Goal: Check status: Check status

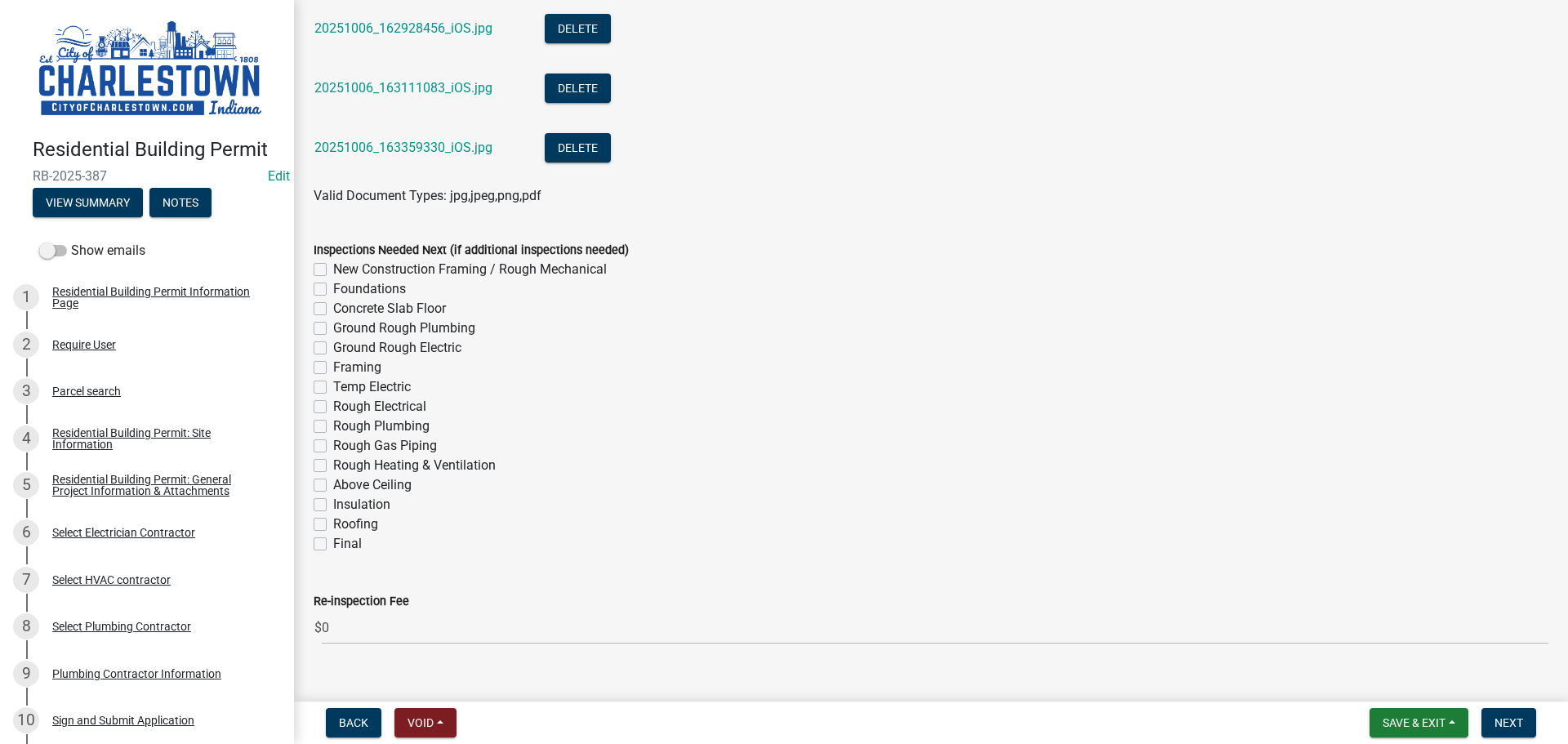
scroll to position [1709, 0]
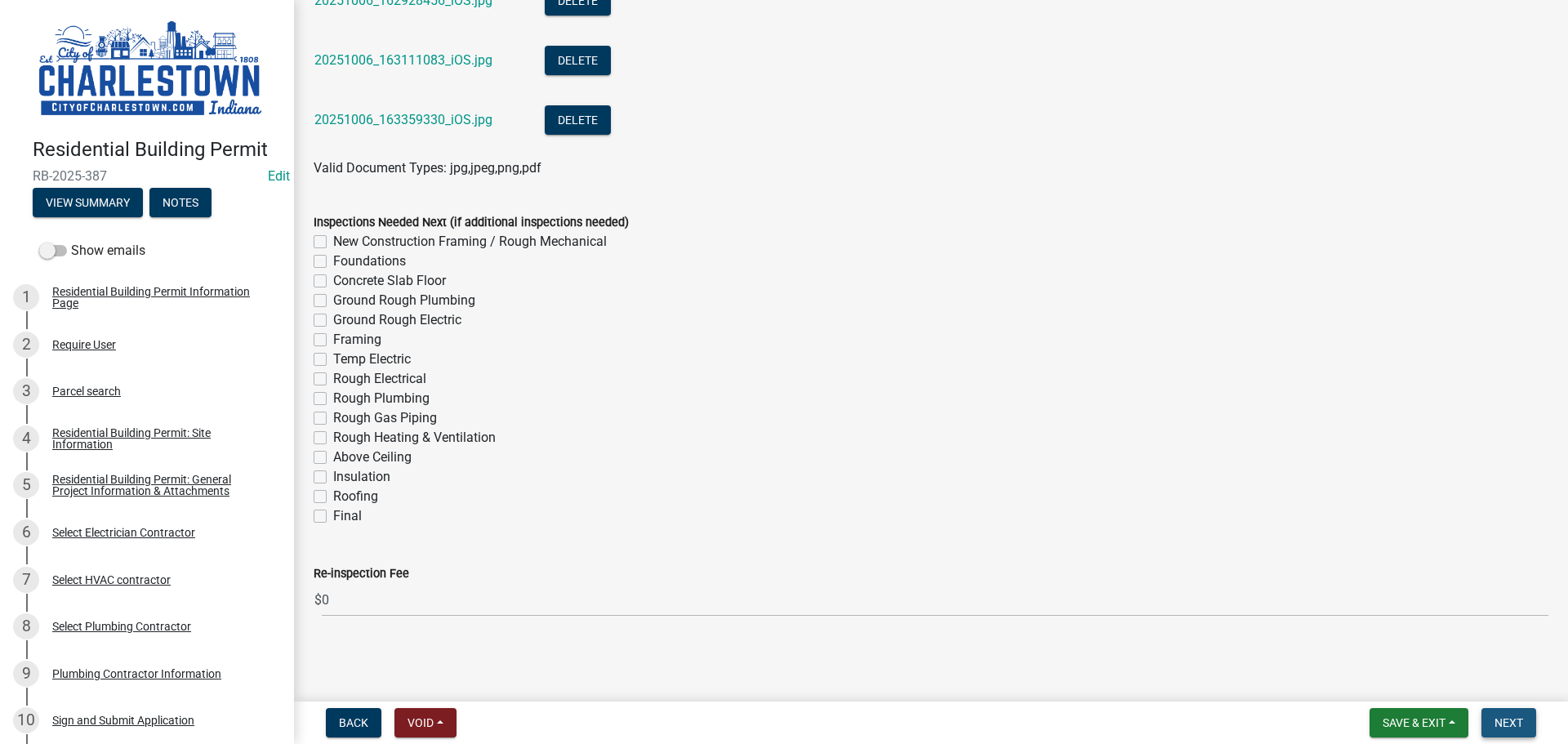
click at [1516, 723] on span "Next" at bounding box center [1509, 723] width 29 height 13
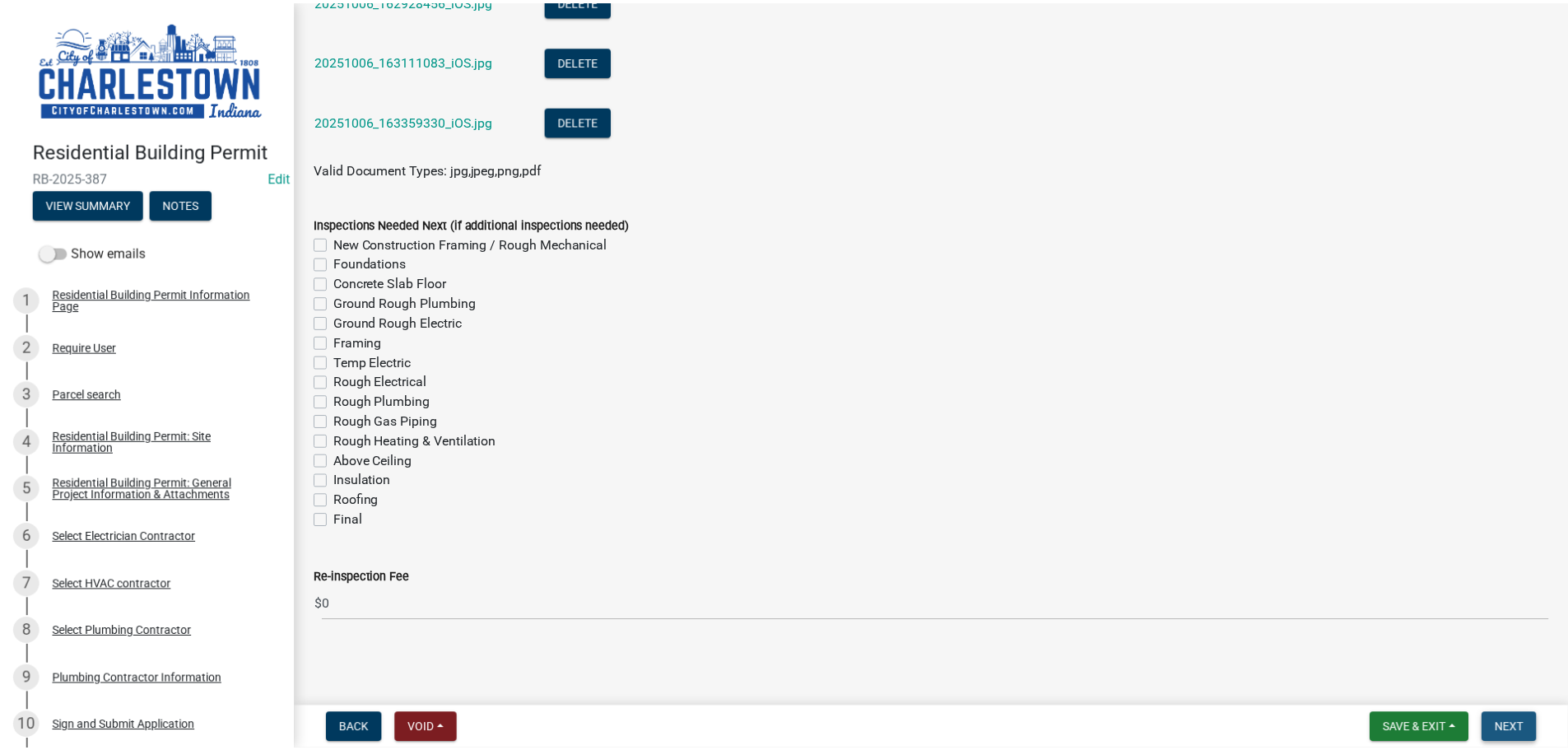
scroll to position [0, 0]
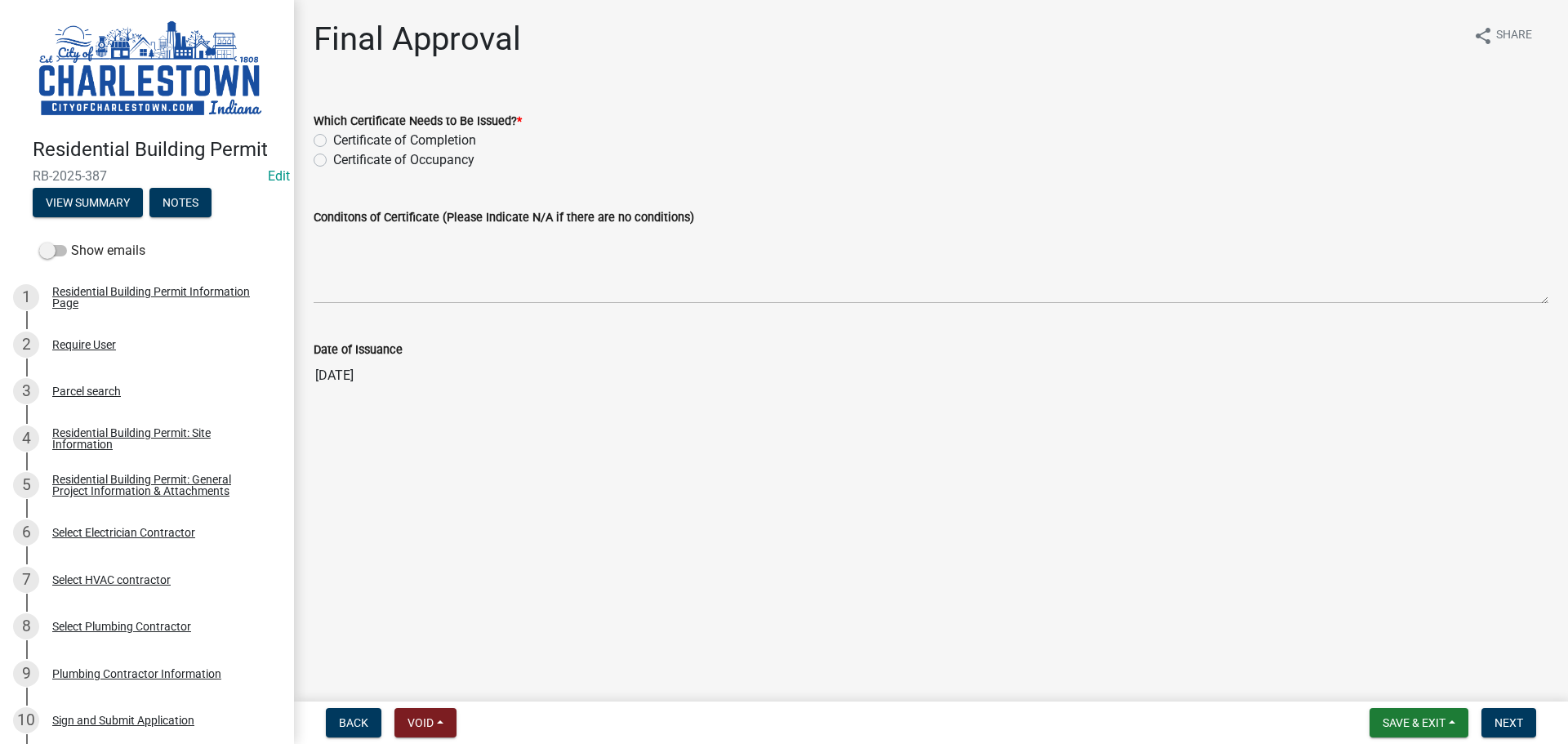
click at [334, 158] on label "Certificate of Occupancy" at bounding box center [404, 160] width 141 height 20
click at [334, 158] on input "Certificate of Occupancy" at bounding box center [338, 155] width 10 height 10
radio input "true"
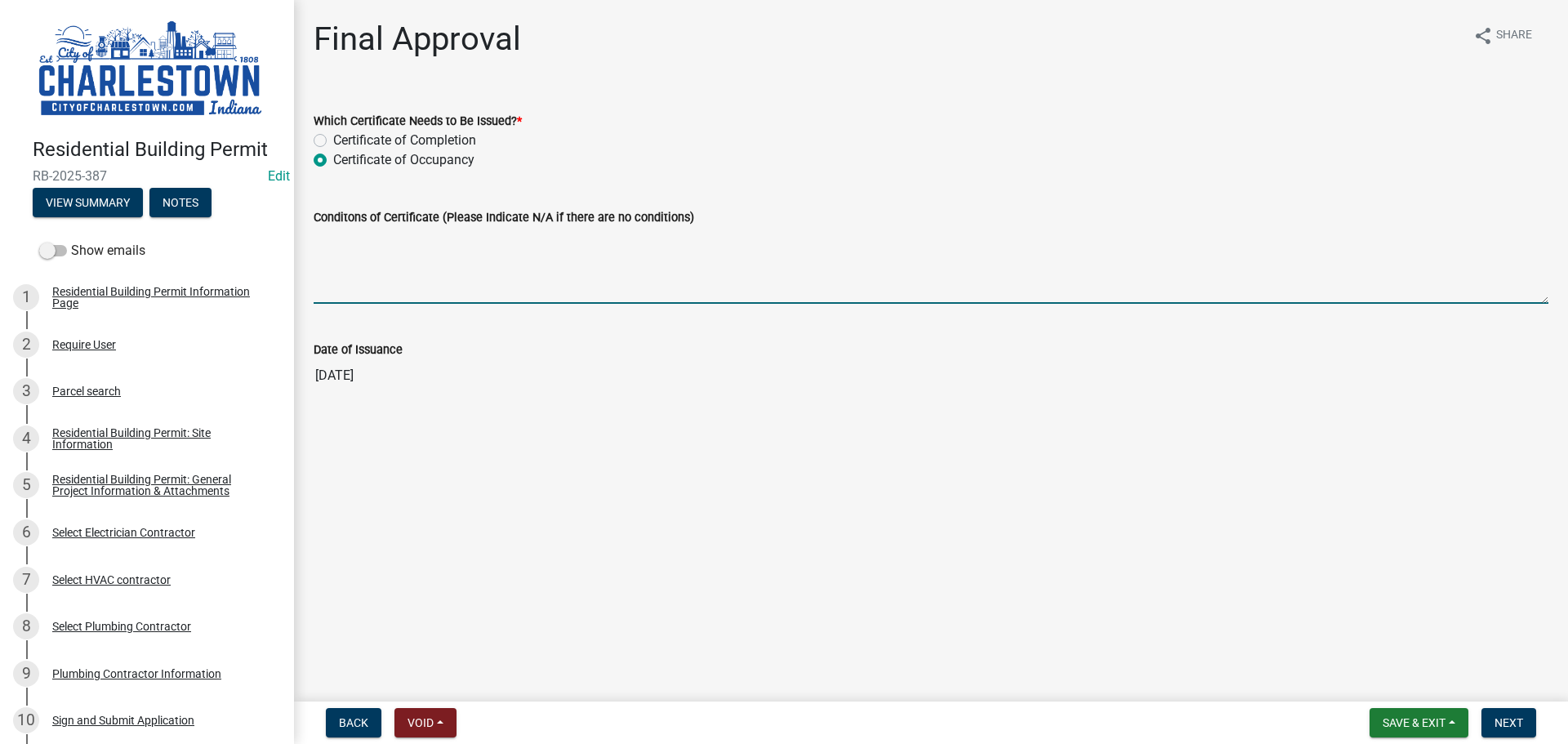
click at [536, 288] on textarea "Conditons of Certificate (Please Indicate N/A if there are no conditions)" at bounding box center [931, 265] width 1235 height 77
type textarea "N/A"
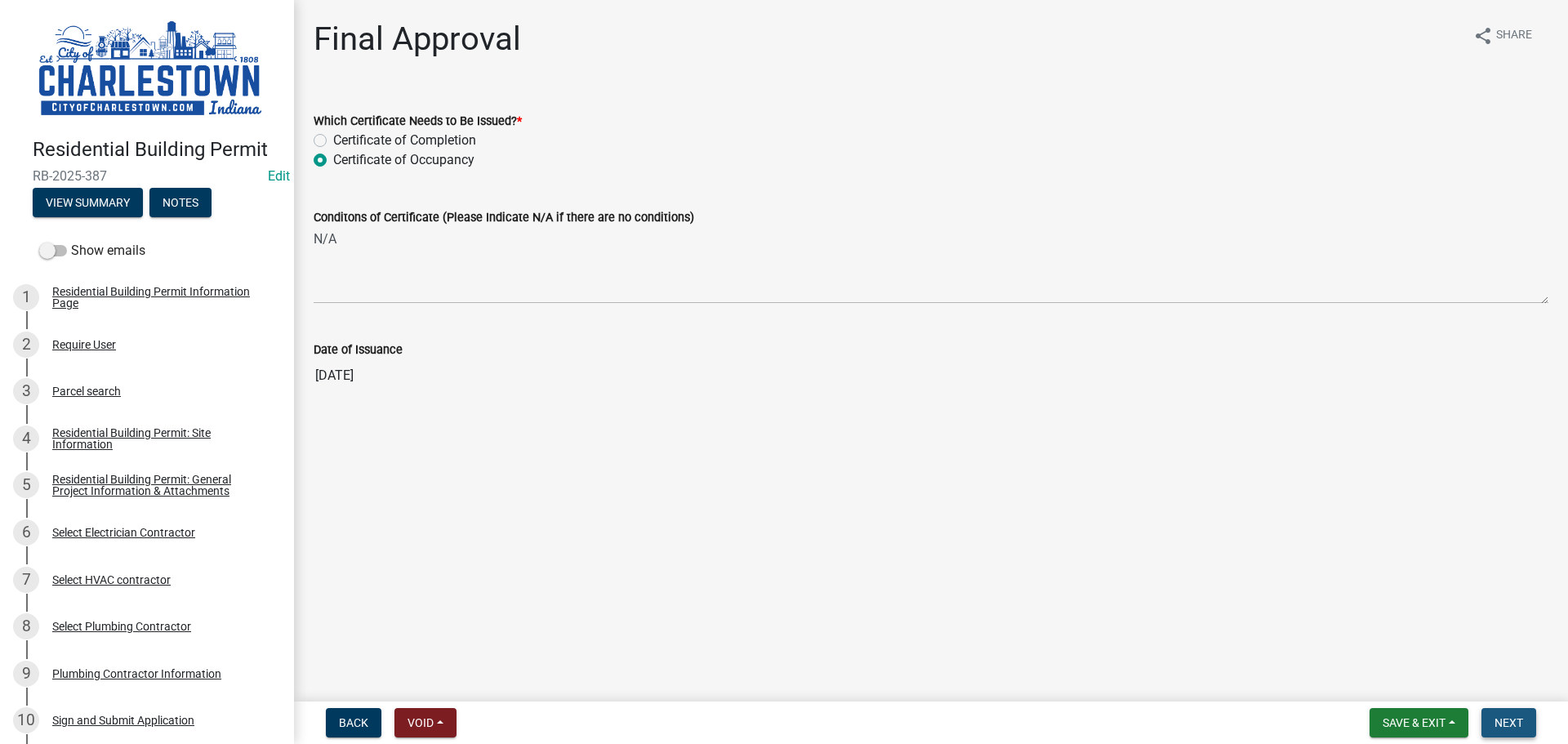
click at [1501, 719] on span "Next" at bounding box center [1509, 723] width 29 height 13
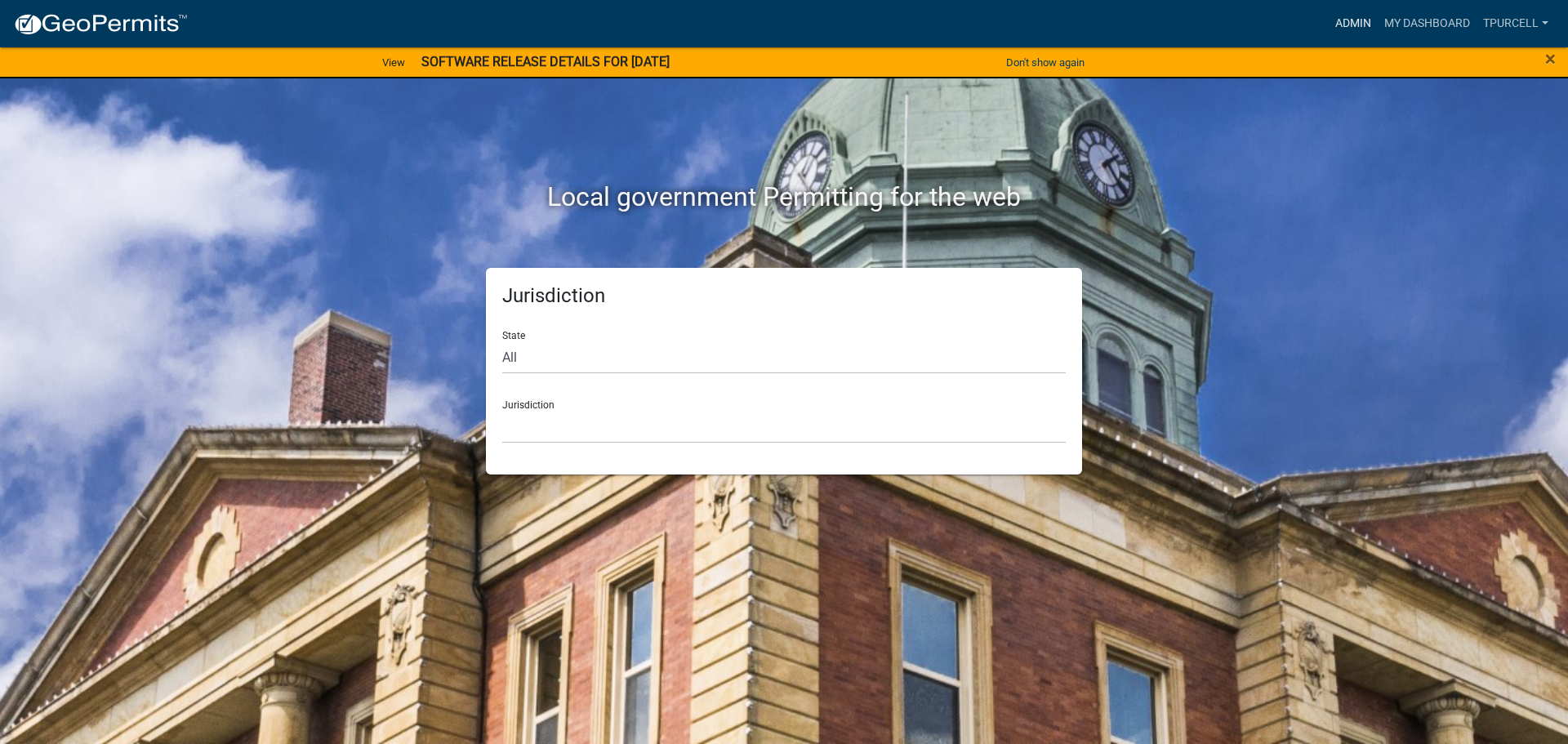
click at [1363, 26] on link "Admin" at bounding box center [1353, 24] width 49 height 31
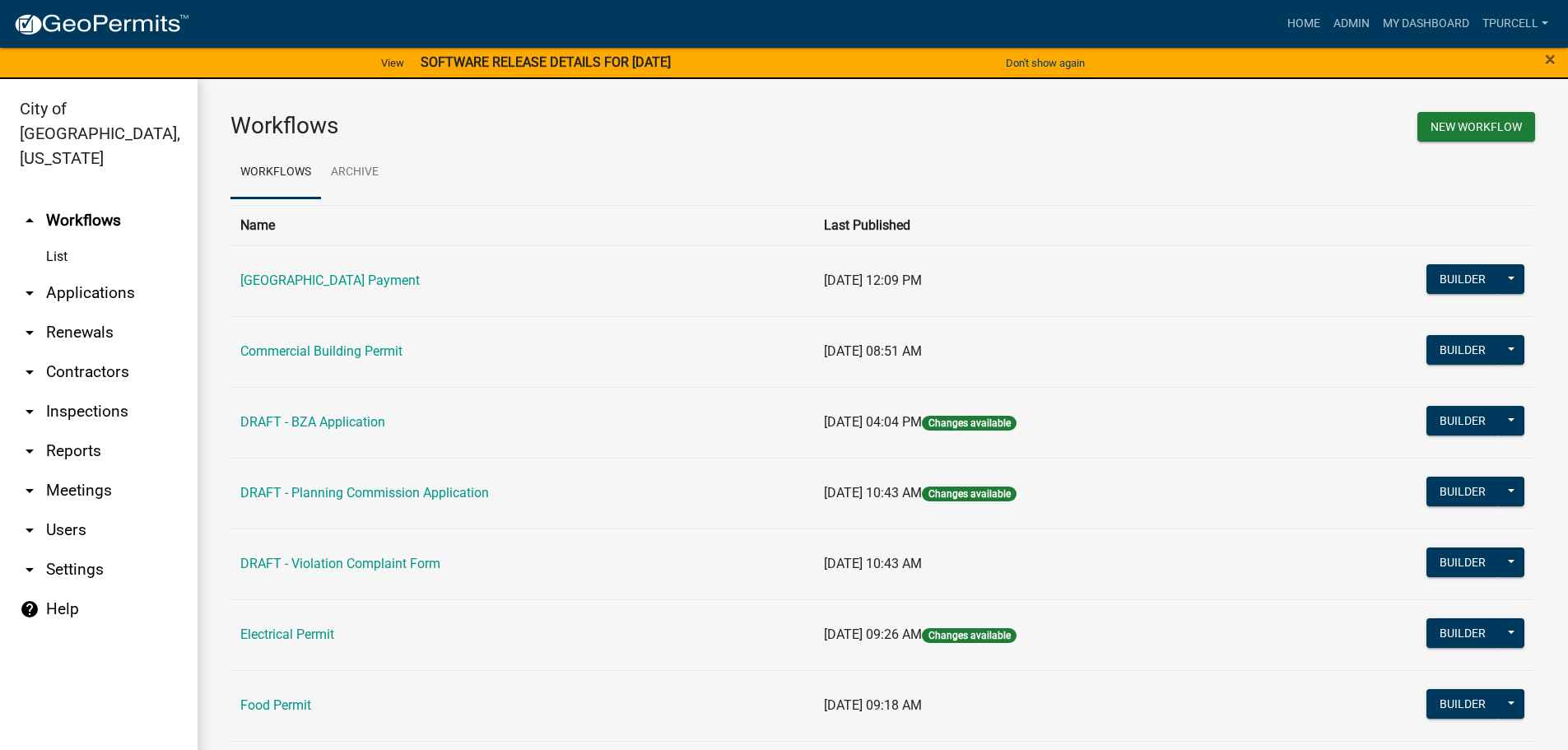
click at [100, 274] on link "arrow_drop_down Applications" at bounding box center [99, 293] width 198 height 39
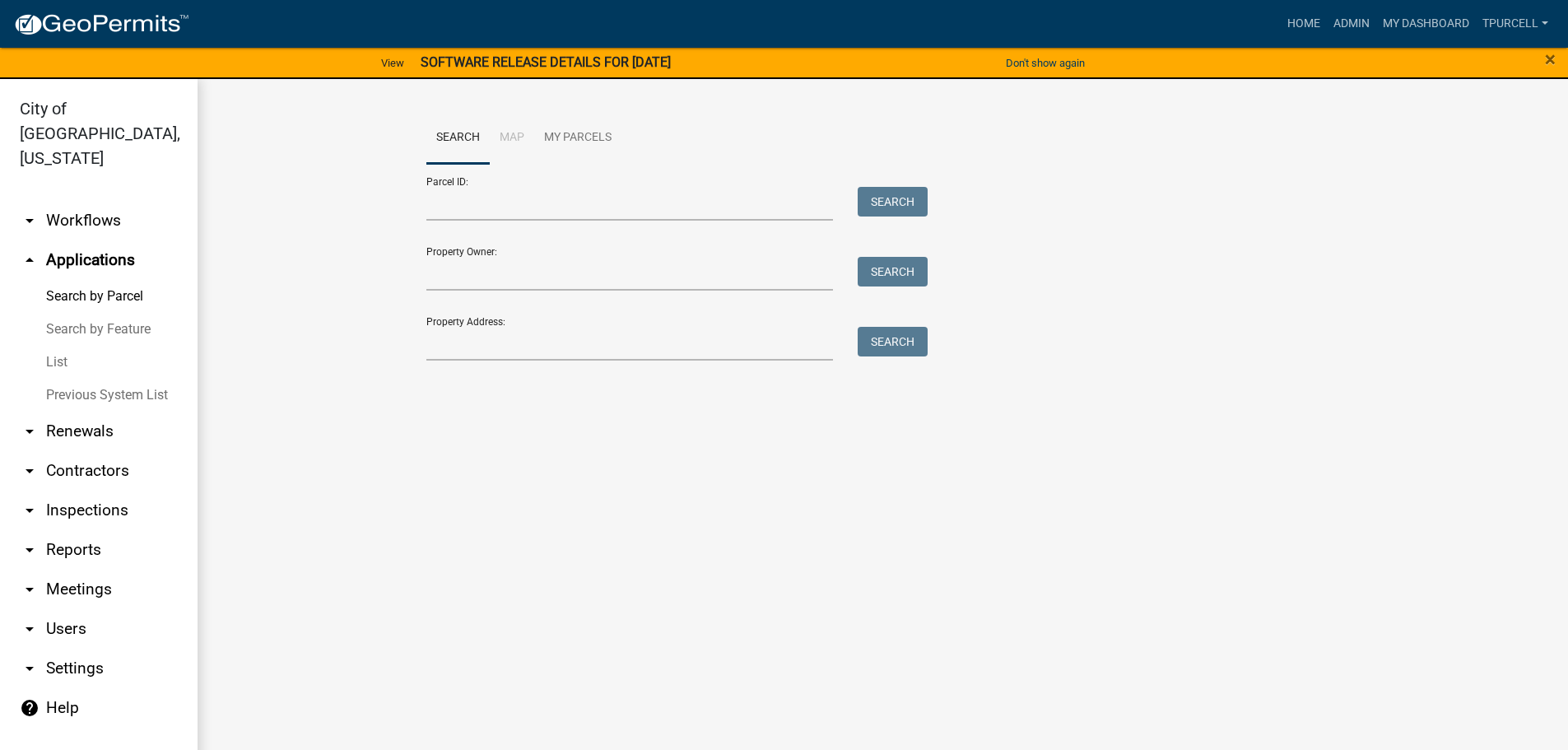
click at [72, 346] on link "List" at bounding box center [99, 362] width 198 height 33
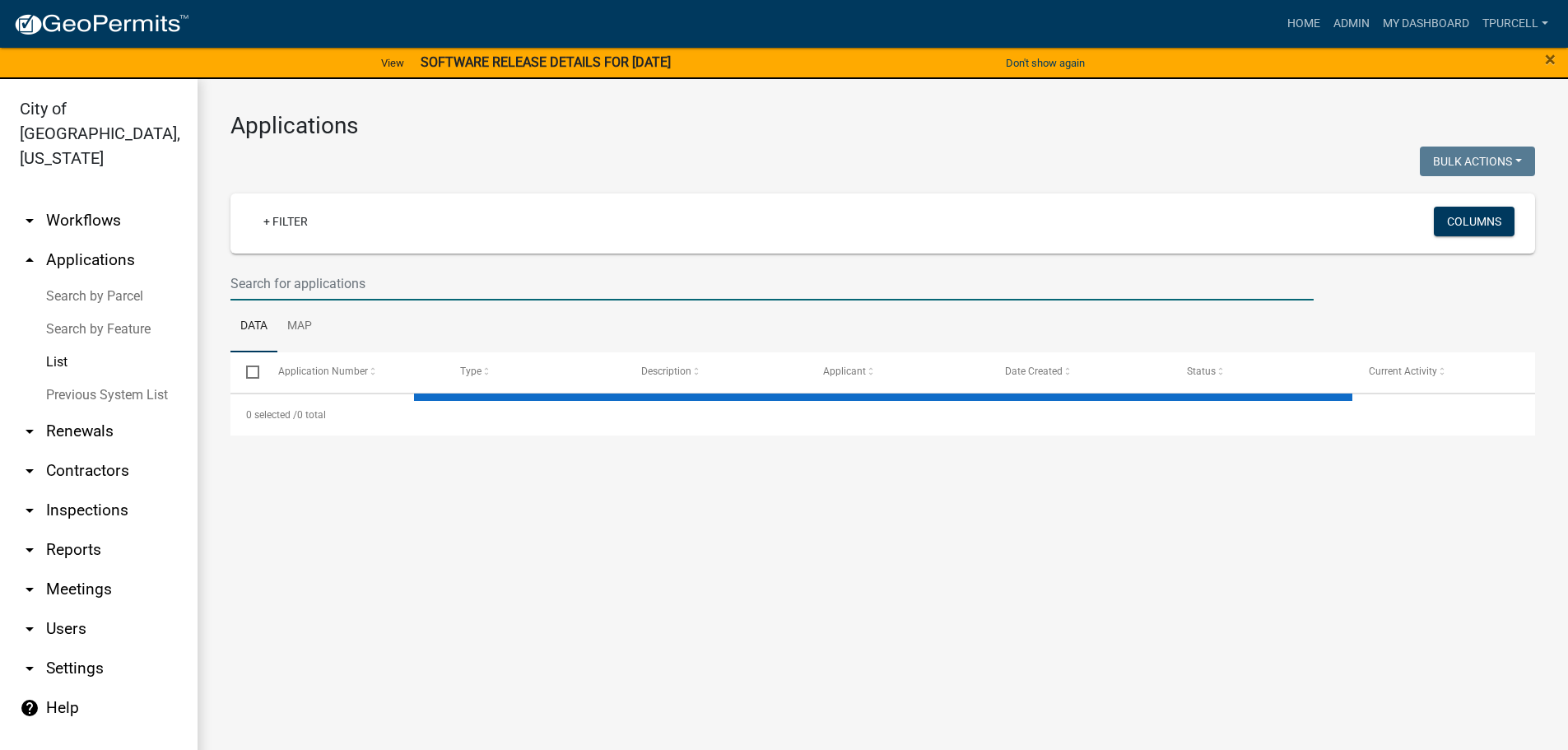
drag, startPoint x: 295, startPoint y: 291, endPoint x: 302, endPoint y: 284, distance: 9.9
click at [297, 289] on input "text" at bounding box center [772, 283] width 1083 height 34
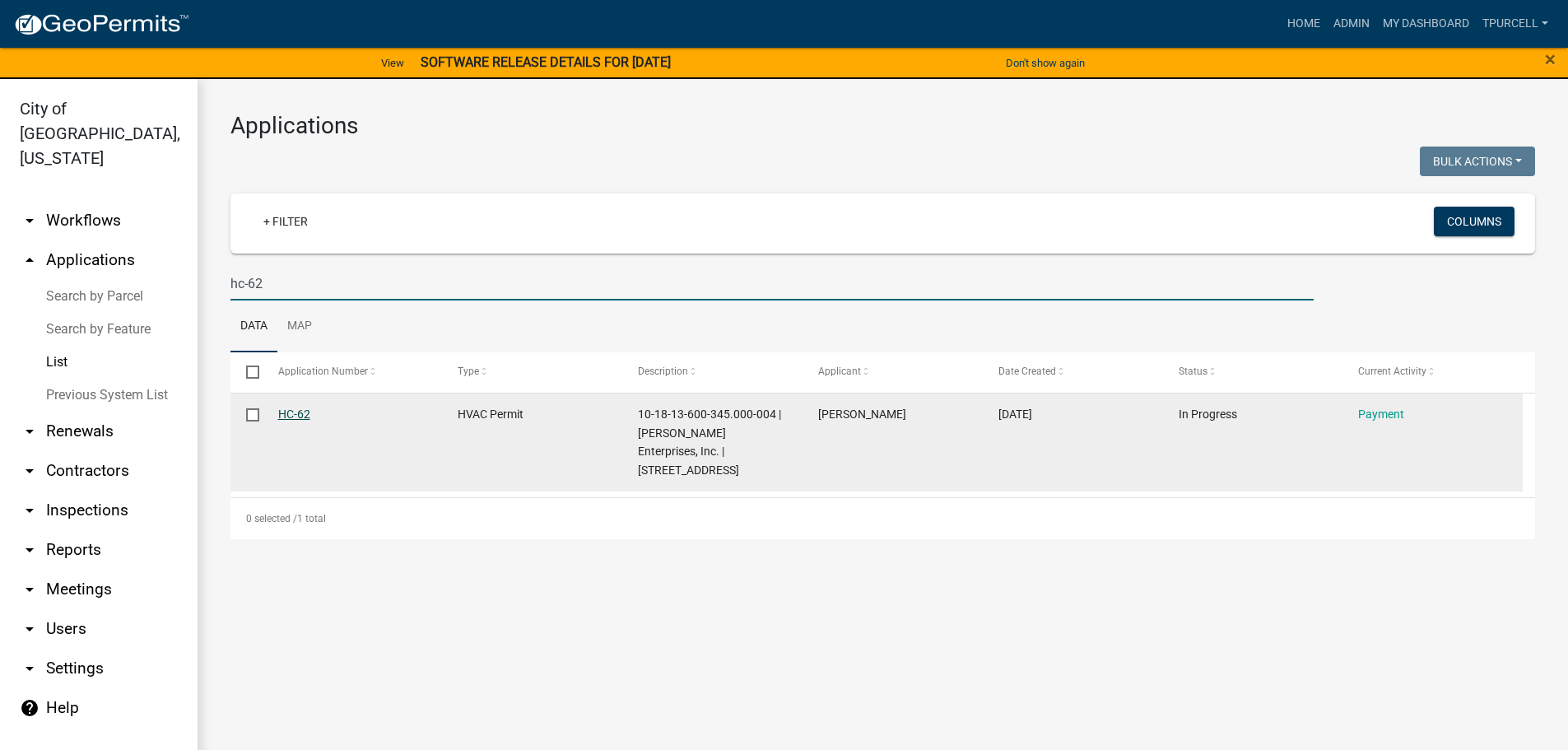
type input "hc-62"
click at [288, 412] on link "HC-62" at bounding box center [294, 414] width 32 height 13
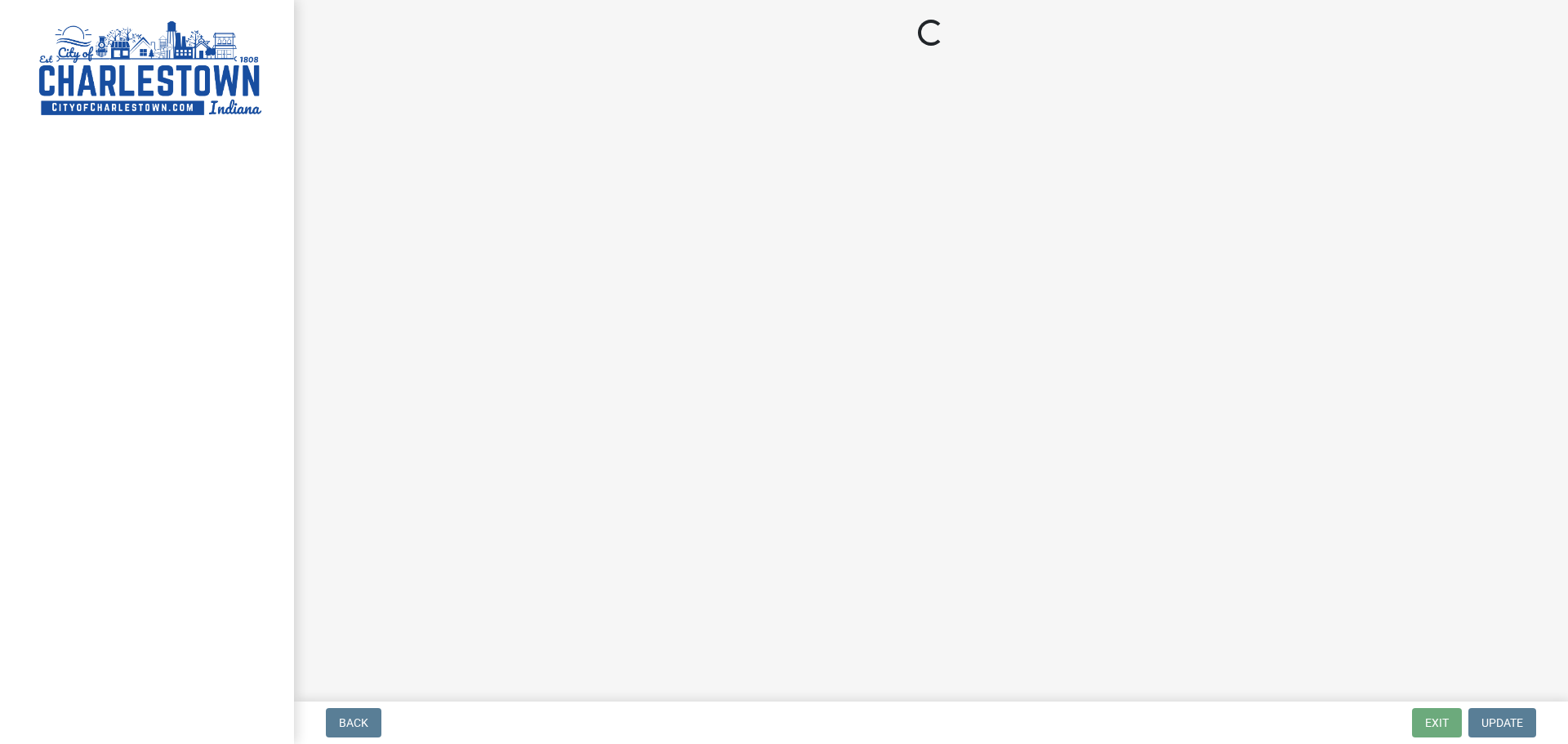
select select "3: 3"
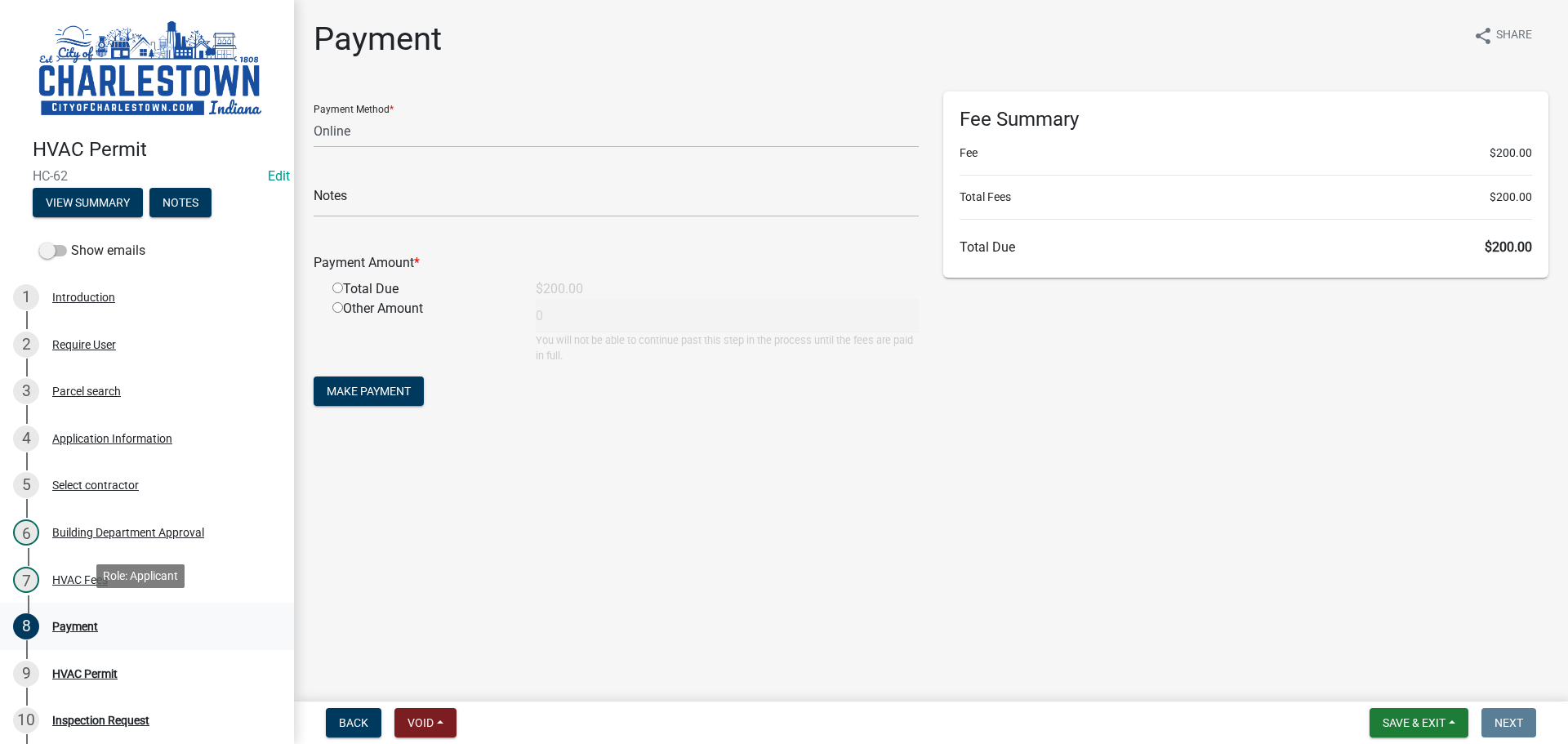
click at [71, 625] on div "Payment" at bounding box center [75, 626] width 46 height 11
click at [96, 573] on div "HVAC Fees" at bounding box center [80, 579] width 55 height 11
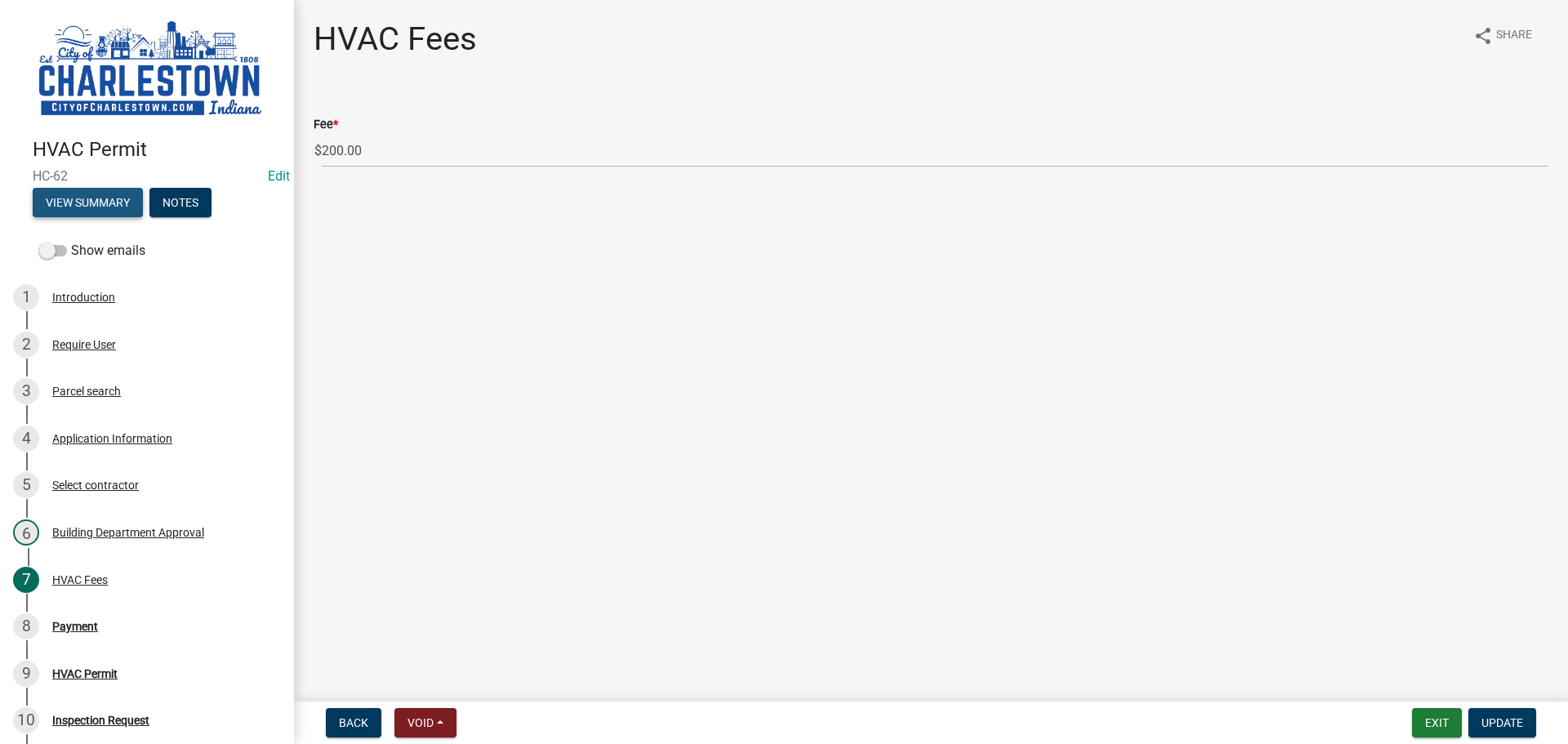
click at [122, 192] on button "View Summary" at bounding box center [88, 202] width 111 height 30
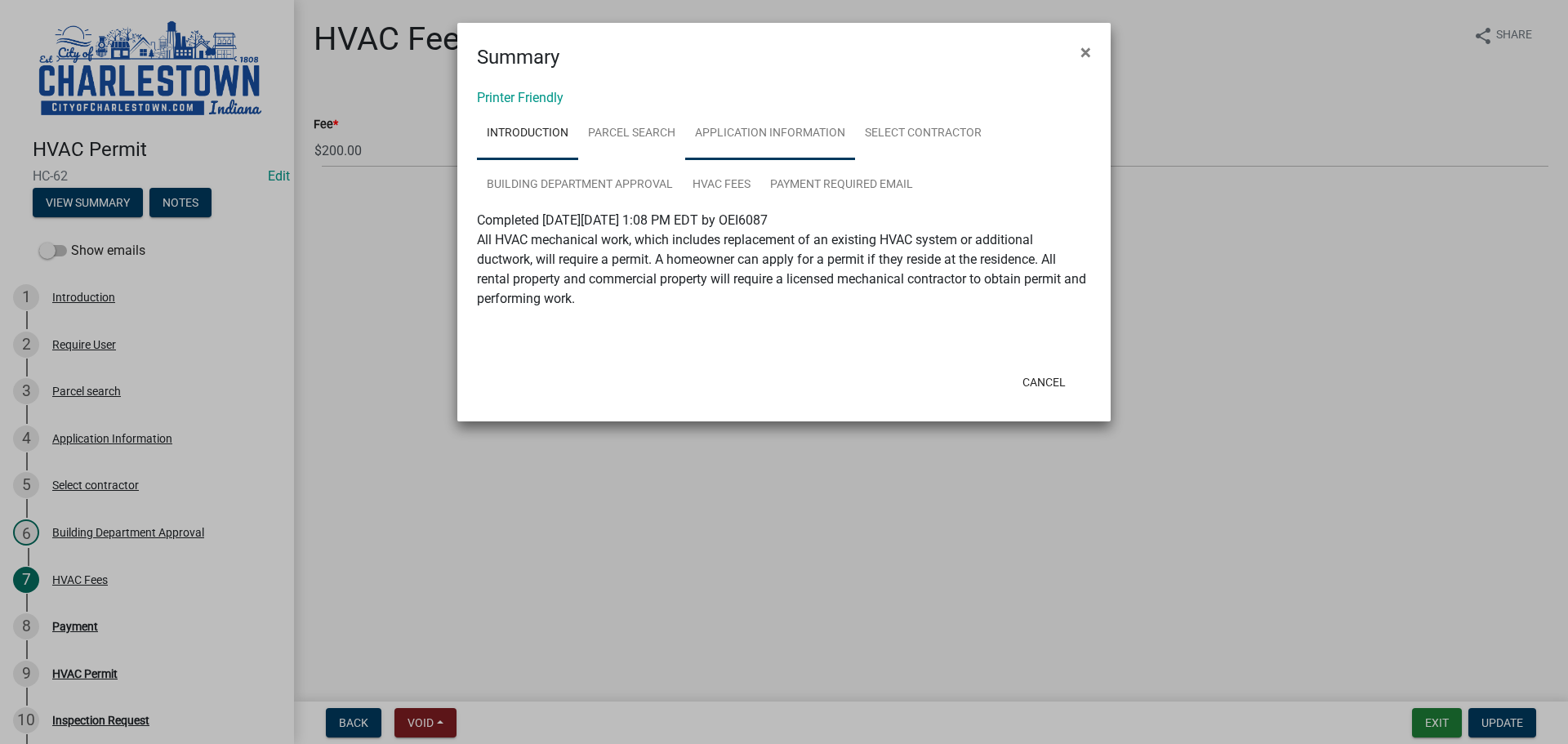
click at [785, 133] on link "Application Information" at bounding box center [770, 133] width 170 height 52
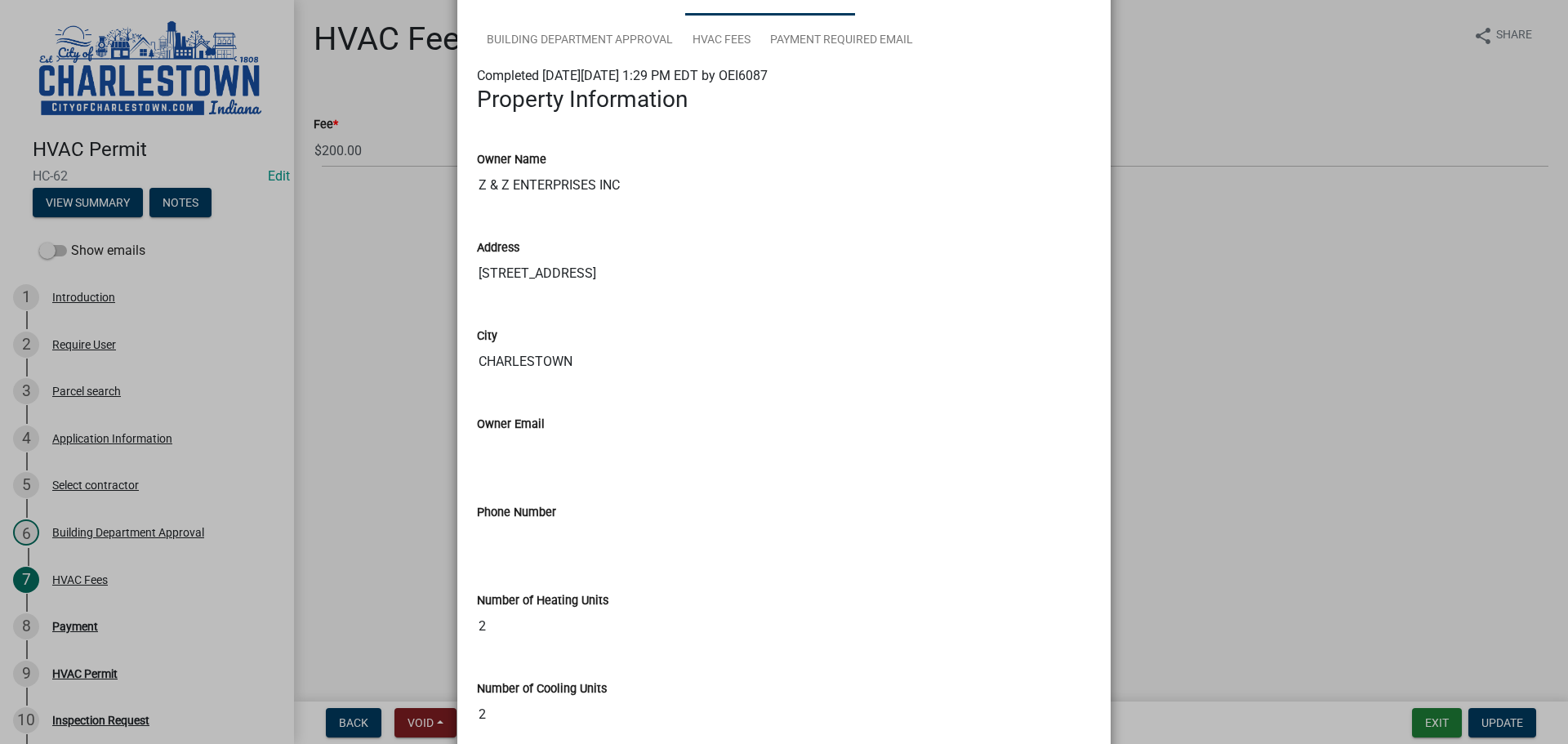
scroll to position [163, 0]
